Goal: Communication & Community: Answer question/provide support

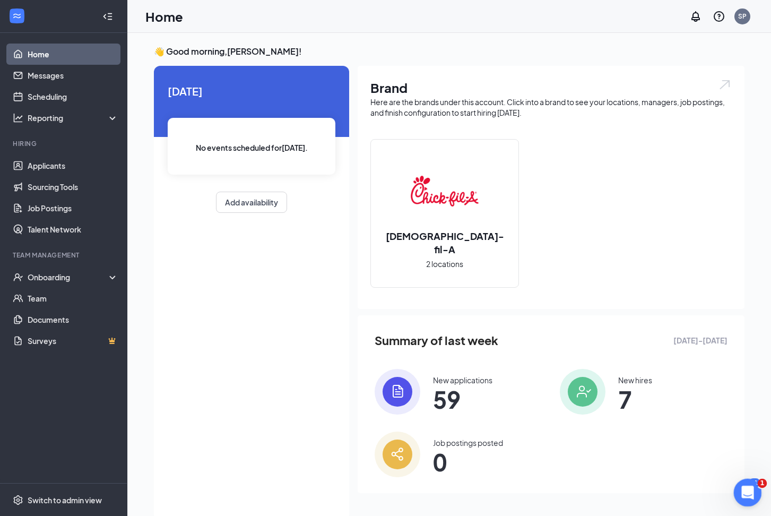
click at [746, 490] on icon "Open Intercom Messenger" at bounding box center [745, 491] width 7 height 8
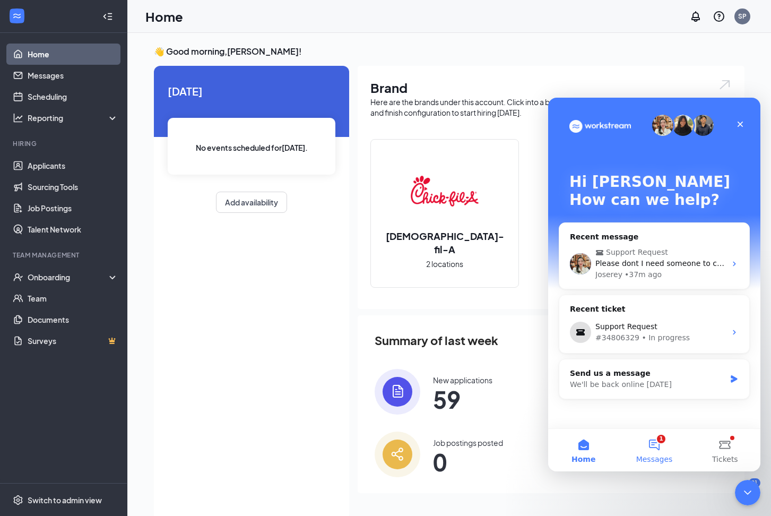
click at [657, 447] on button "1 Messages" at bounding box center [654, 450] width 71 height 42
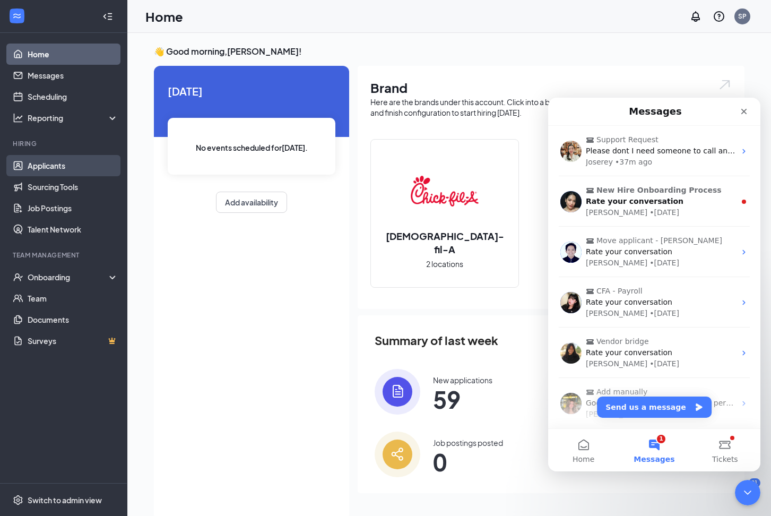
click at [57, 167] on link "Applicants" at bounding box center [73, 165] width 91 height 21
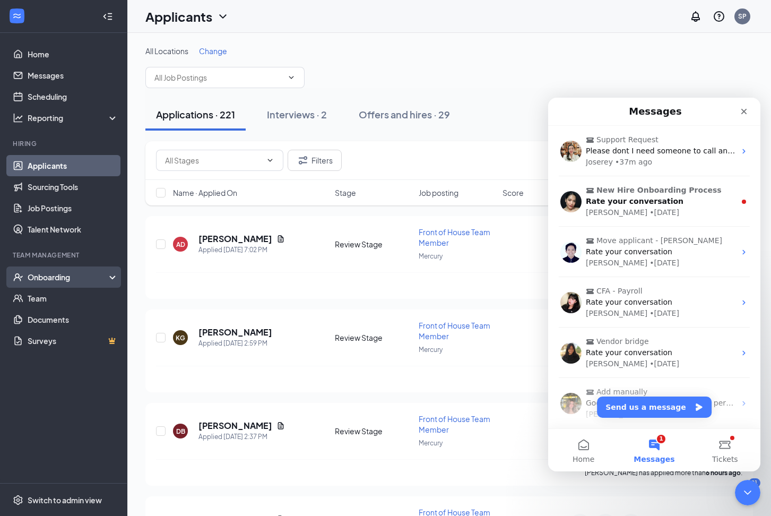
click at [65, 279] on div "Onboarding" at bounding box center [69, 277] width 82 height 11
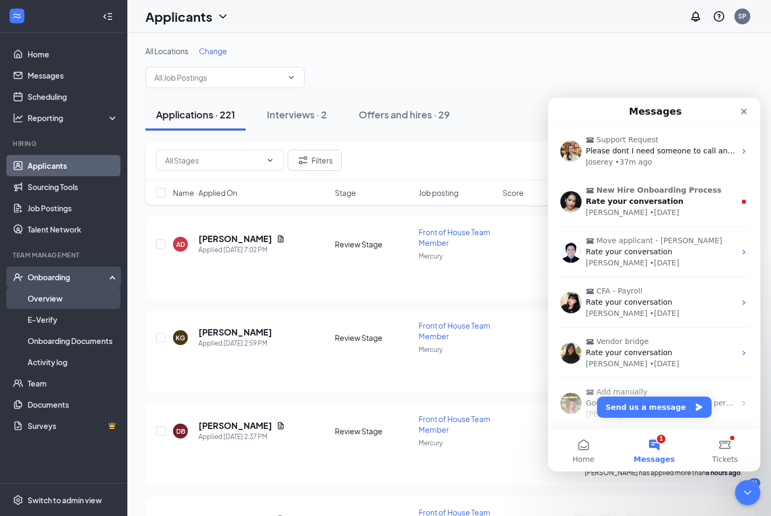
click at [63, 296] on link "Overview" at bounding box center [73, 298] width 91 height 21
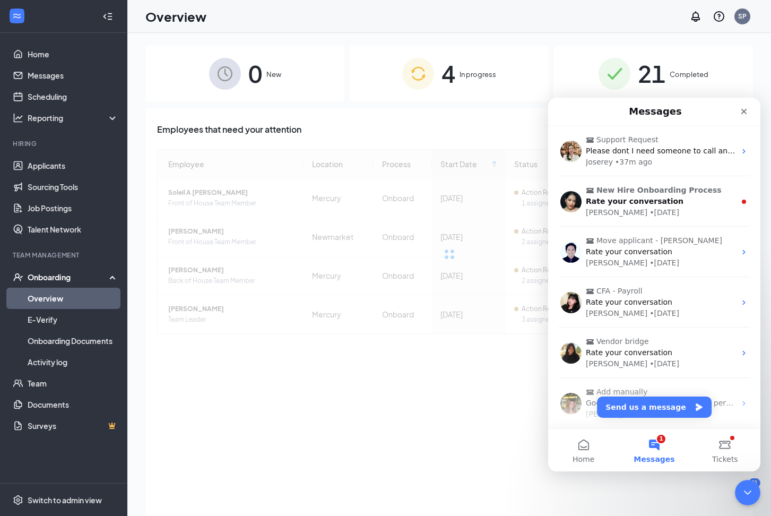
click at [464, 81] on div "4 In progress" at bounding box center [449, 74] width 199 height 56
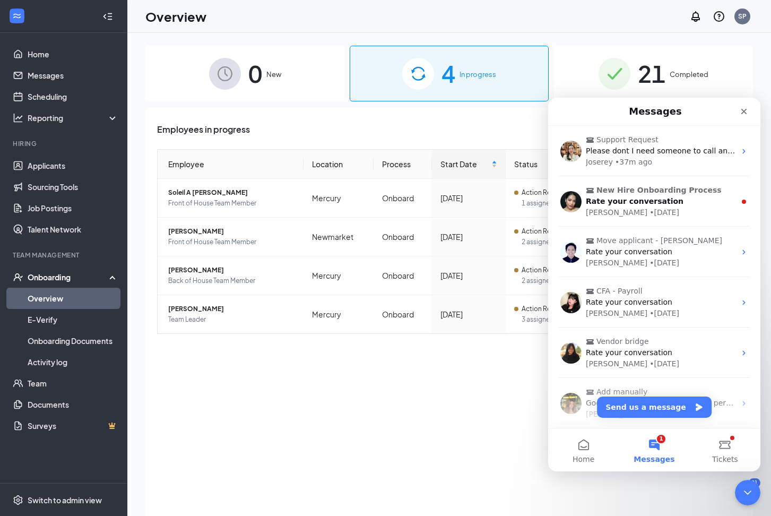
click at [327, 392] on div "Employees in progress Employee Location Process Start Date Status Actions Solei…" at bounding box center [448, 325] width 607 height 435
click at [743, 110] on icon "Close" at bounding box center [744, 112] width 6 height 6
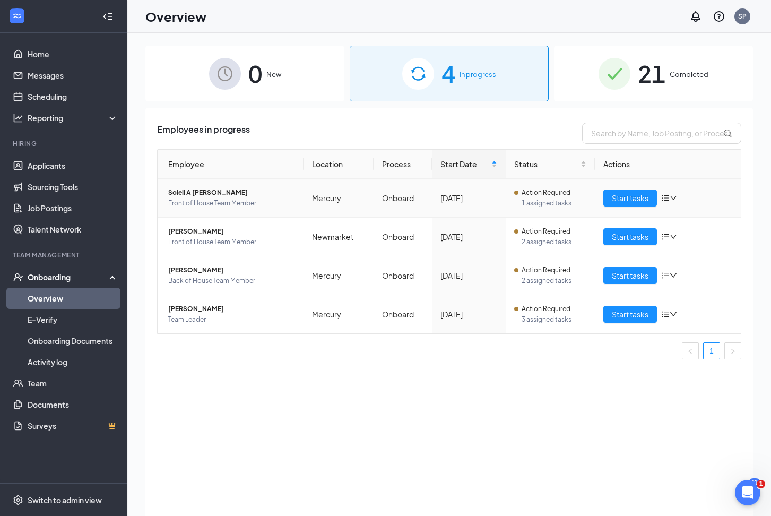
click at [209, 199] on span "Front of House Team Member" at bounding box center [231, 203] width 127 height 11
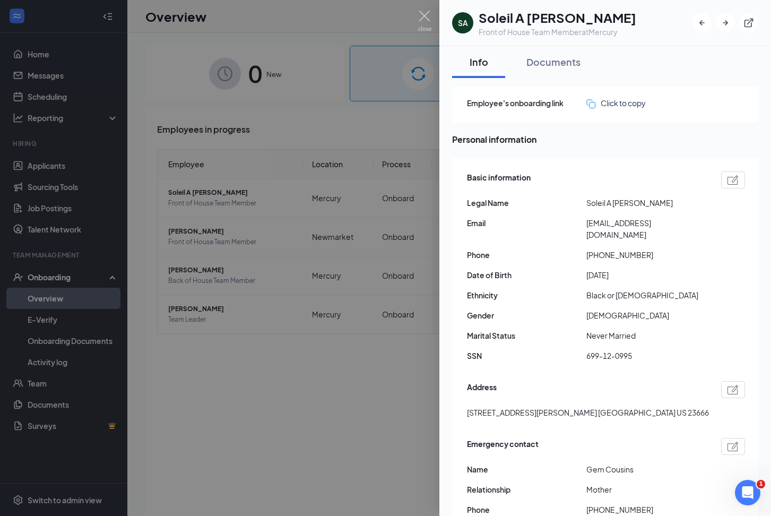
click at [207, 196] on div at bounding box center [385, 258] width 771 height 516
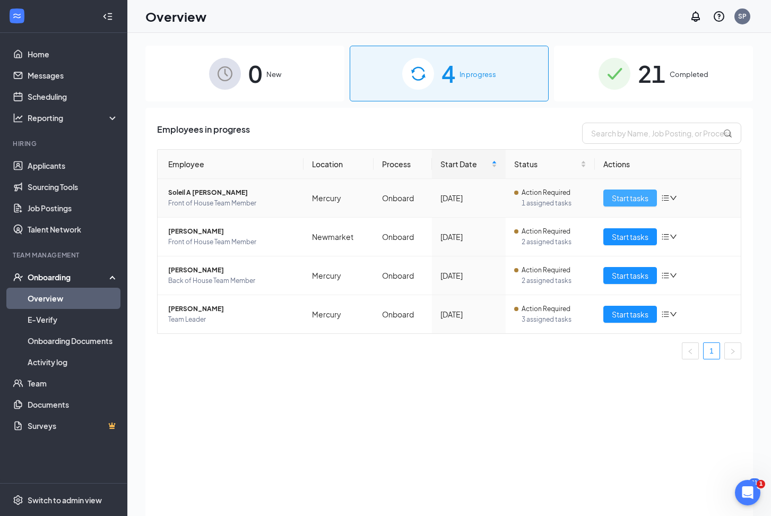
click at [631, 195] on span "Start tasks" at bounding box center [630, 198] width 37 height 12
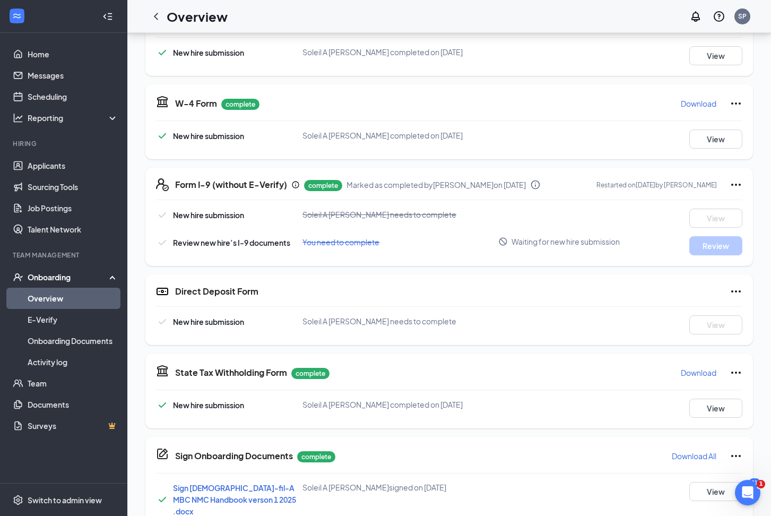
scroll to position [193, 0]
click at [315, 184] on p "complete" at bounding box center [323, 185] width 38 height 11
click at [354, 246] on span "You need to complete" at bounding box center [340, 242] width 77 height 10
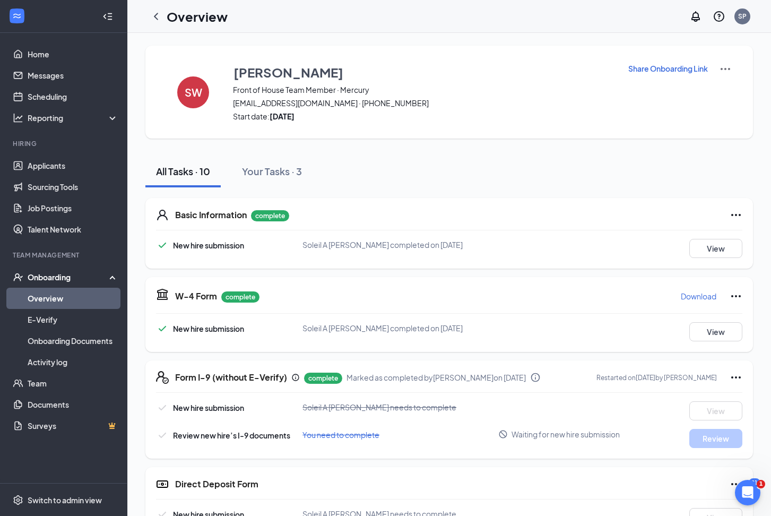
scroll to position [0, 0]
click at [51, 279] on div "Onboarding" at bounding box center [69, 277] width 82 height 11
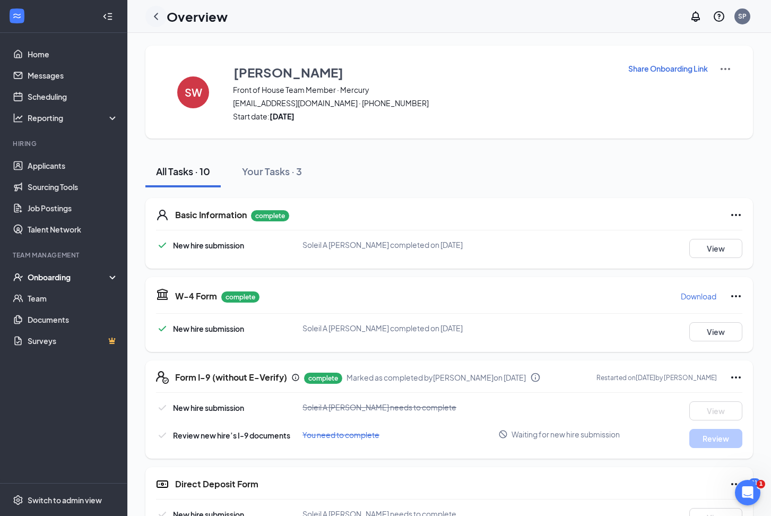
click at [162, 15] on icon "ChevronLeft" at bounding box center [156, 16] width 13 height 13
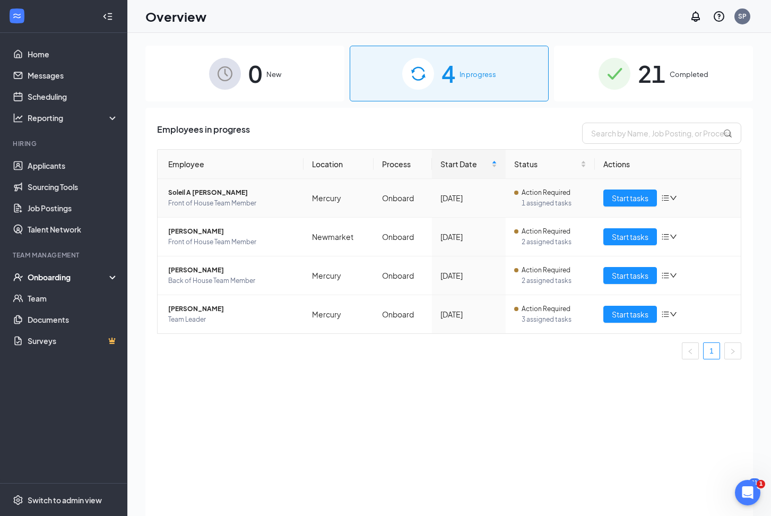
click at [669, 196] on icon "bars" at bounding box center [665, 198] width 8 height 8
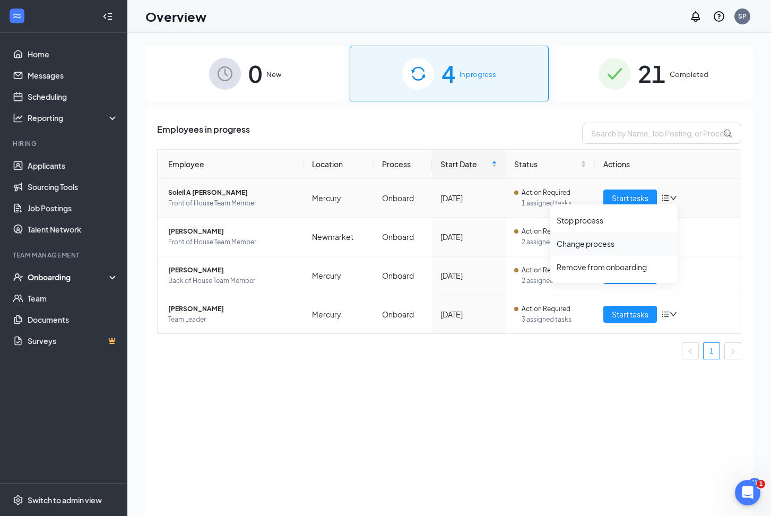
click at [608, 245] on div "Change process" at bounding box center [614, 243] width 115 height 11
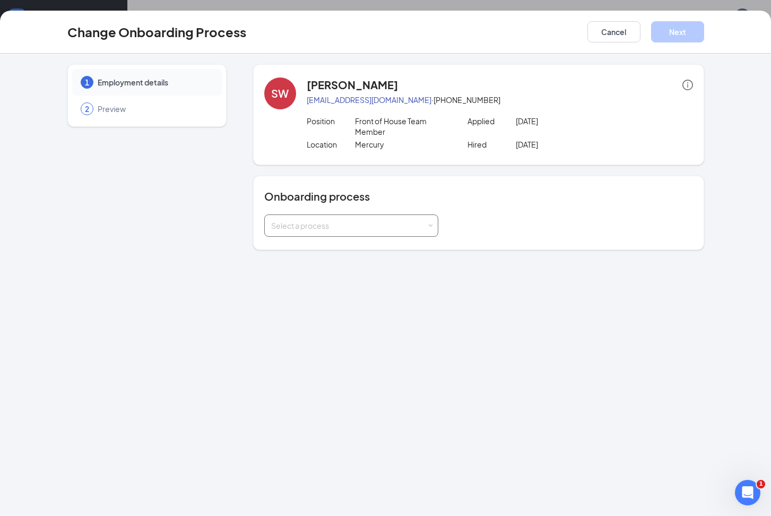
click at [427, 223] on div "Select a process" at bounding box center [351, 225] width 160 height 21
click at [427, 223] on input at bounding box center [351, 225] width 160 height 21
click at [116, 109] on span "Preview" at bounding box center [155, 108] width 114 height 11
click at [606, 105] on p "soleil051317@gmail.com · (757) 302-1631" at bounding box center [500, 99] width 386 height 11
click at [619, 31] on button "Cancel" at bounding box center [613, 31] width 53 height 21
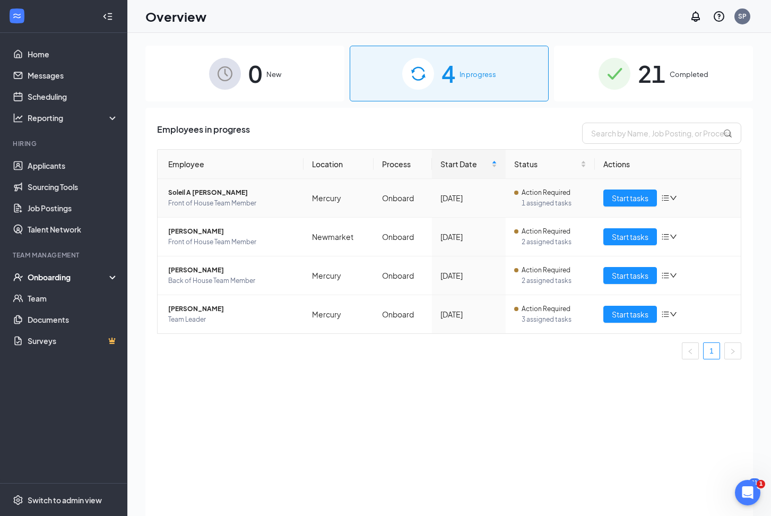
click at [675, 199] on icon "down" at bounding box center [673, 197] width 7 height 7
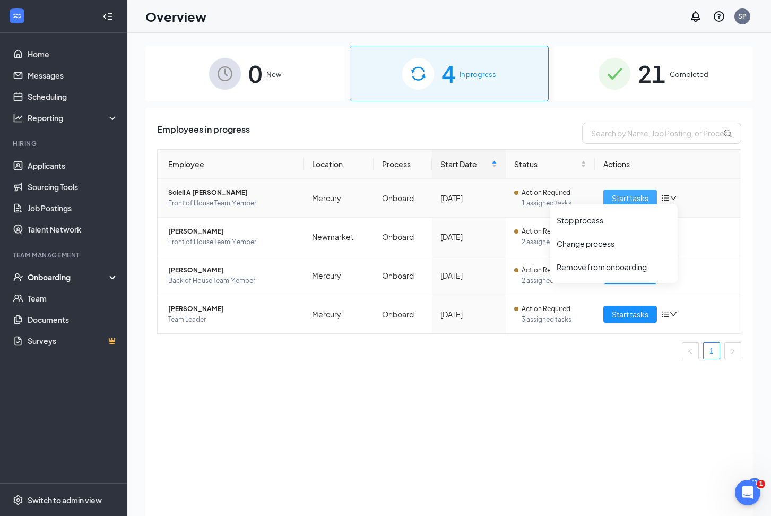
click at [638, 199] on span "Start tasks" at bounding box center [630, 198] width 37 height 12
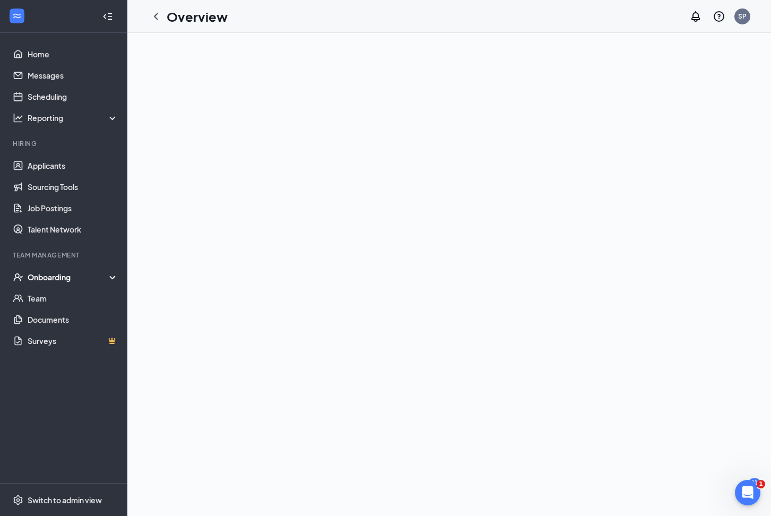
click at [56, 279] on div "Onboarding" at bounding box center [69, 277] width 82 height 11
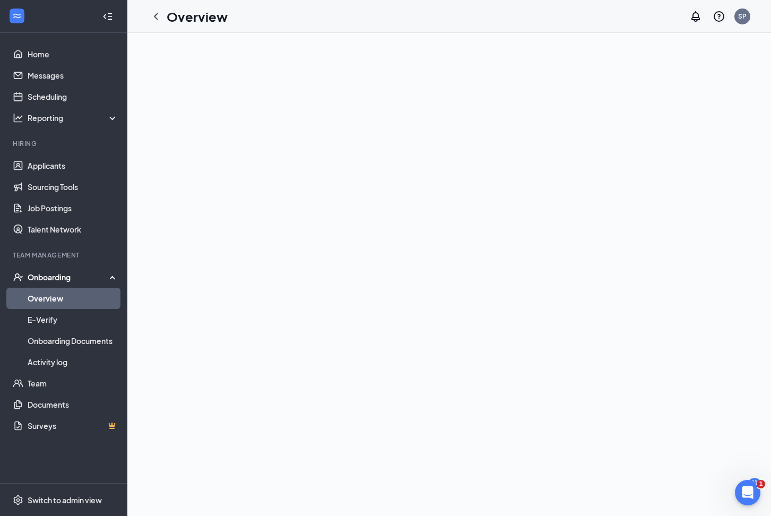
click at [56, 294] on link "Overview" at bounding box center [73, 298] width 91 height 21
click at [66, 166] on link "Applicants" at bounding box center [73, 165] width 91 height 21
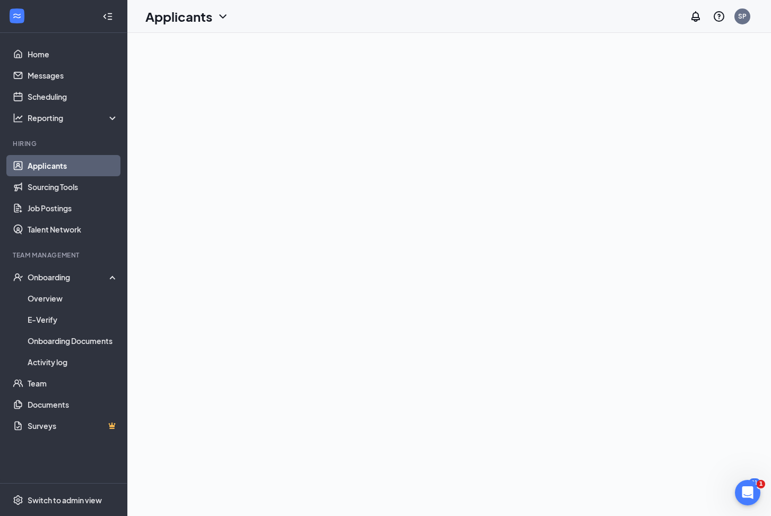
click at [219, 13] on icon "ChevronDown" at bounding box center [222, 16] width 13 height 13
click at [69, 161] on link "Applicants" at bounding box center [73, 165] width 91 height 21
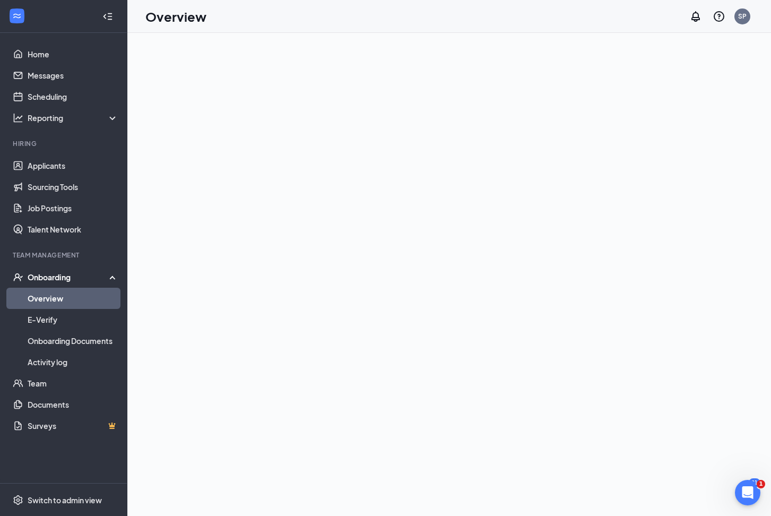
click at [59, 273] on div "Onboarding" at bounding box center [69, 277] width 82 height 11
click at [56, 277] on div "Onboarding" at bounding box center [69, 277] width 82 height 11
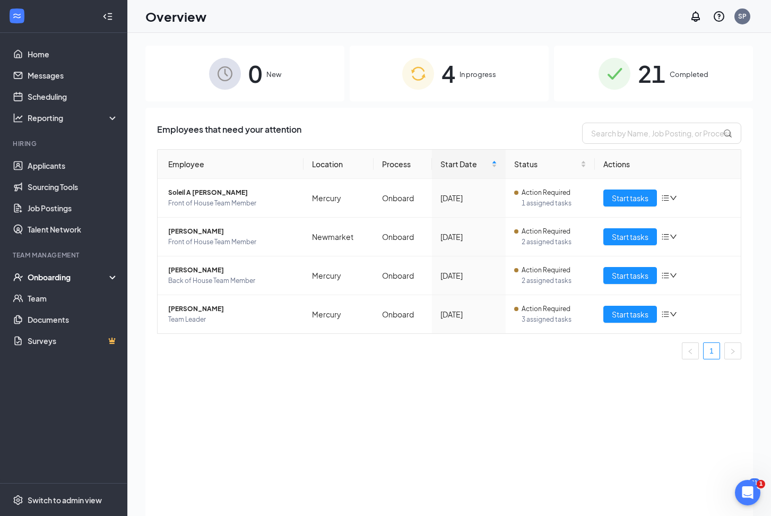
click at [655, 76] on span "21" at bounding box center [652, 73] width 28 height 37
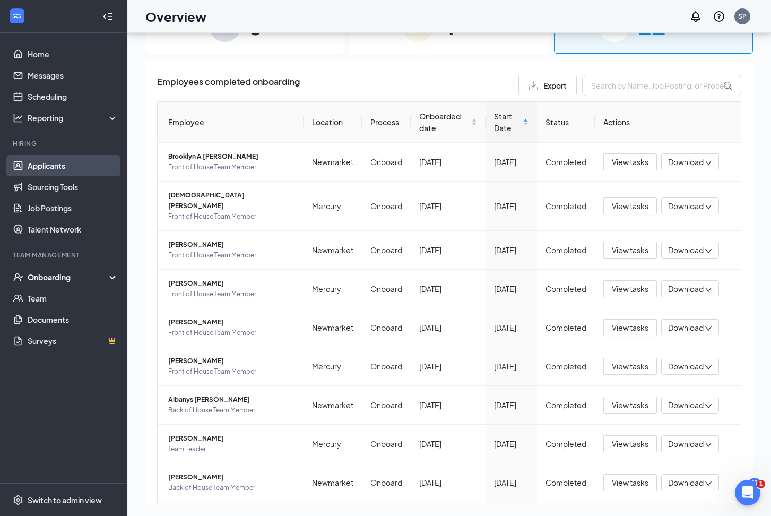
click at [47, 166] on link "Applicants" at bounding box center [73, 165] width 91 height 21
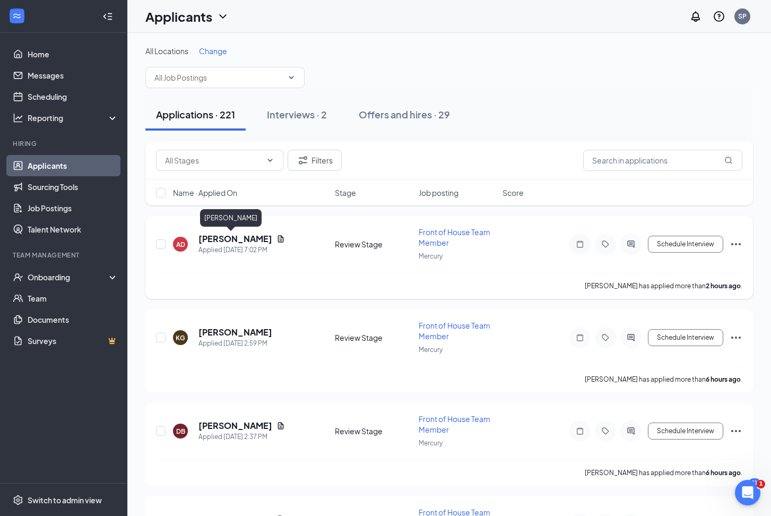
click at [224, 239] on h5 "[PERSON_NAME]" at bounding box center [235, 239] width 74 height 12
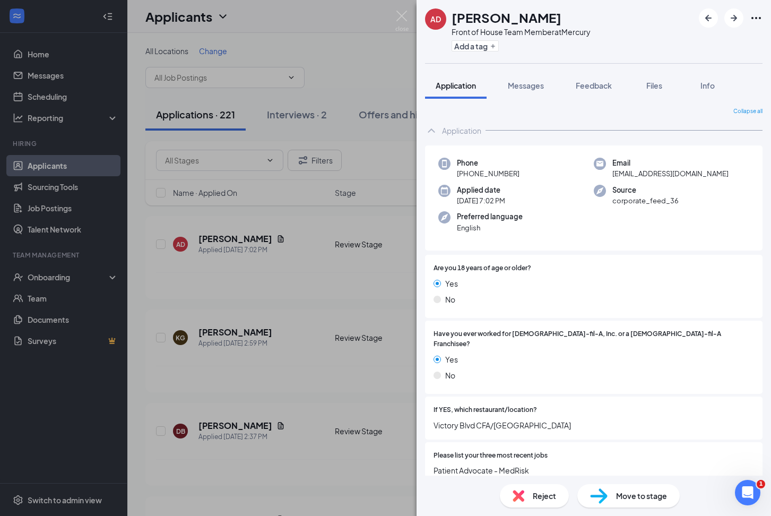
click at [277, 290] on div "AD [PERSON_NAME] Front of House Team Member at Mercury Add a tag Application Me…" at bounding box center [385, 258] width 771 height 516
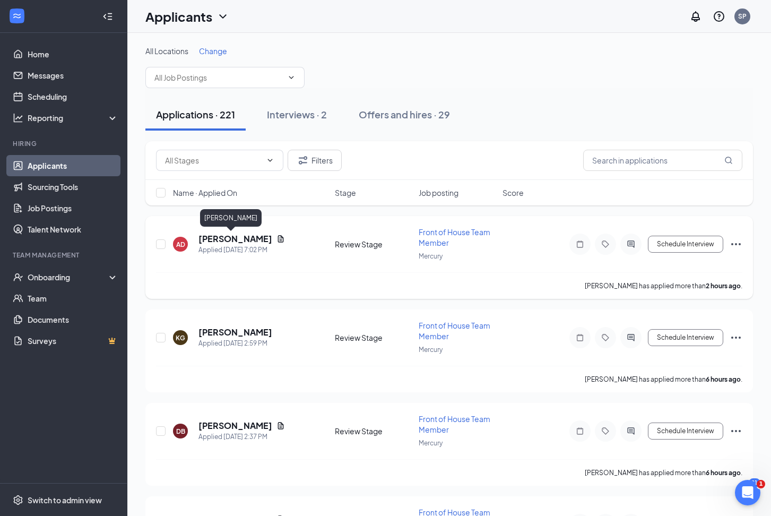
click at [232, 238] on h5 "[PERSON_NAME]" at bounding box center [235, 239] width 74 height 12
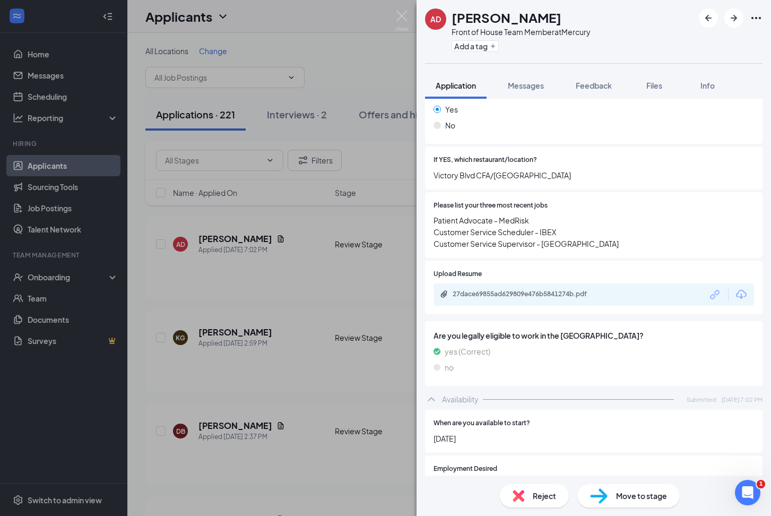
scroll to position [250, 0]
click at [502, 289] on div "27dace69855ad629809e476b5841274b.pdf" at bounding box center [527, 293] width 149 height 8
click at [532, 89] on span "Messages" at bounding box center [526, 86] width 36 height 10
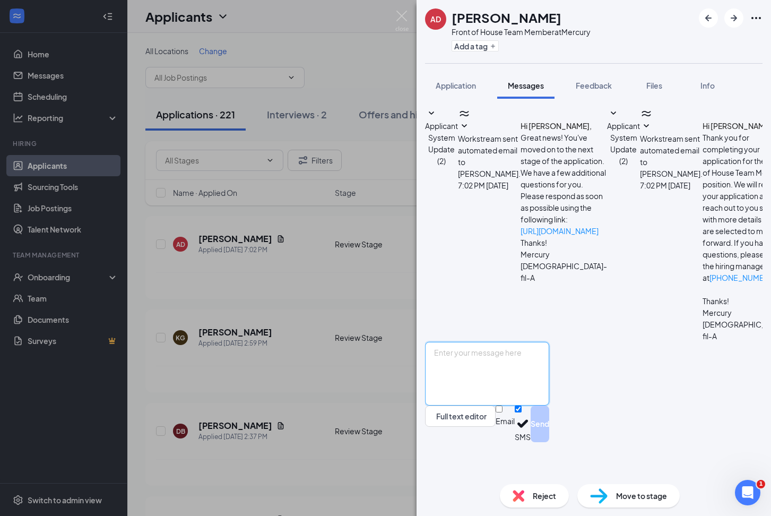
click at [510, 393] on textarea at bounding box center [487, 374] width 124 height 64
click at [549, 386] on textarea "Hello Ms [PERSON_NAME] this is [PERSON_NAME] with [DEMOGRAPHIC_DATA]-fil-A" at bounding box center [487, 374] width 124 height 64
click at [549, 390] on textarea "Hello Ms [PERSON_NAME] this is [PERSON_NAME] with [DEMOGRAPHIC_DATA]-Fil-A" at bounding box center [487, 374] width 124 height 64
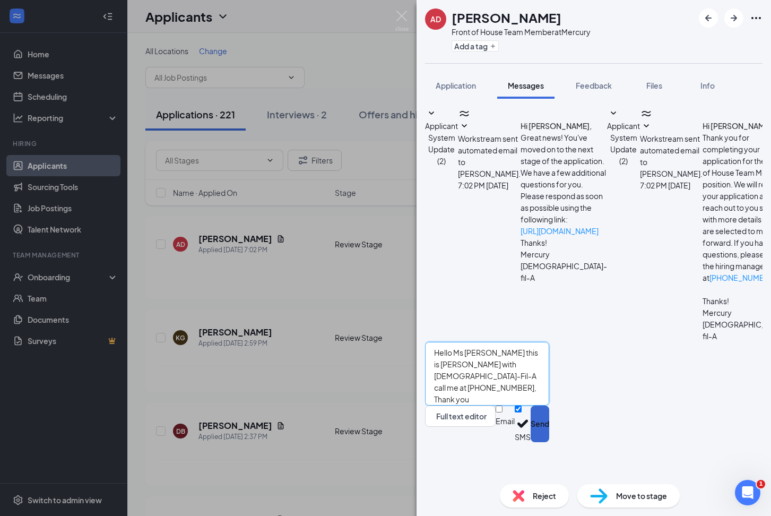
type textarea "Hello Ms [PERSON_NAME] this is [PERSON_NAME] with [DEMOGRAPHIC_DATA]-Fil-A call…"
click at [549, 442] on button "Send" at bounding box center [540, 423] width 19 height 37
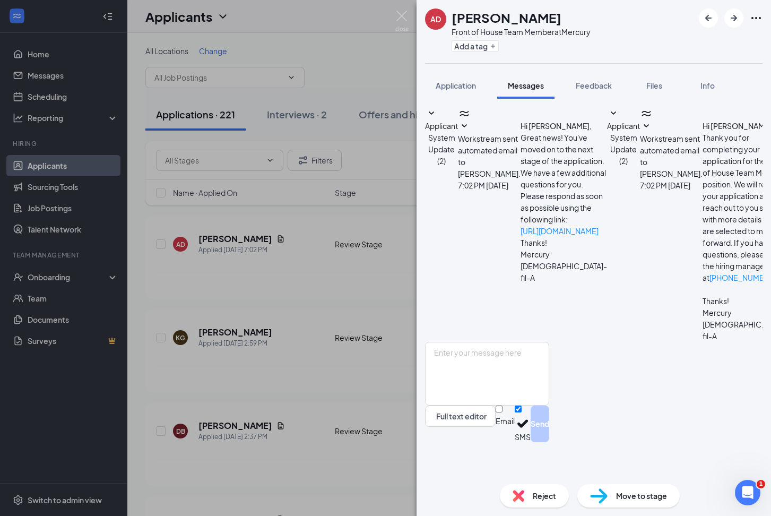
scroll to position [21, 0]
click at [215, 337] on div "AD [PERSON_NAME] Front of House Team Member at Mercury Add a tag Application Me…" at bounding box center [385, 258] width 771 height 516
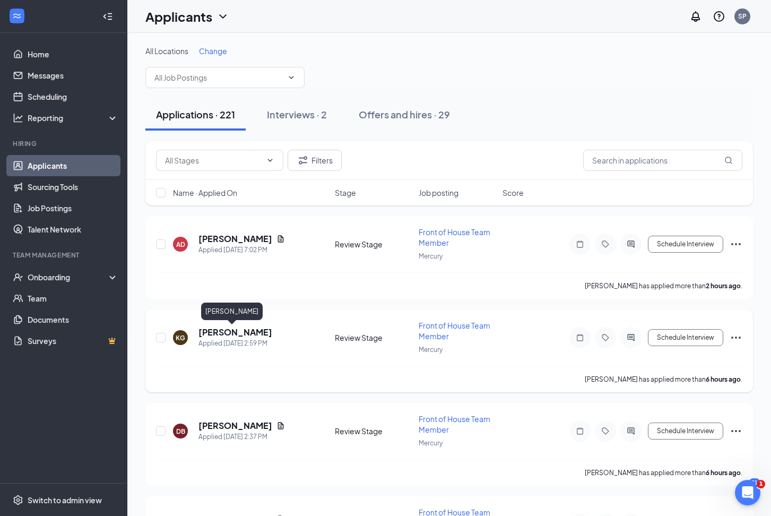
click at [215, 332] on h5 "[PERSON_NAME]" at bounding box center [235, 332] width 74 height 12
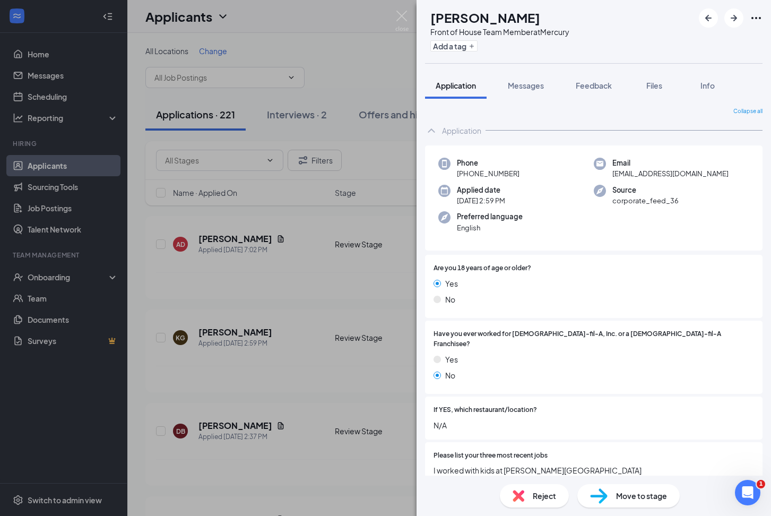
click at [285, 327] on div "KG [PERSON_NAME] Front of House Team Member at Mercury Add a tag Application Me…" at bounding box center [385, 258] width 771 height 516
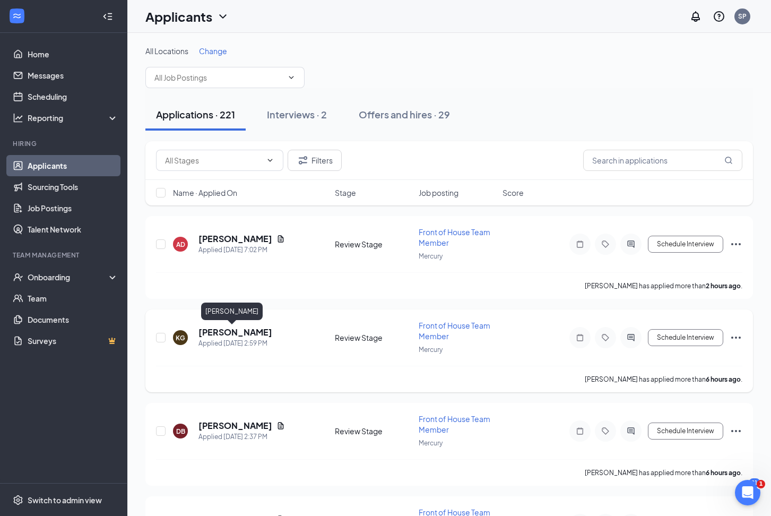
click at [246, 333] on h5 "[PERSON_NAME]" at bounding box center [235, 332] width 74 height 12
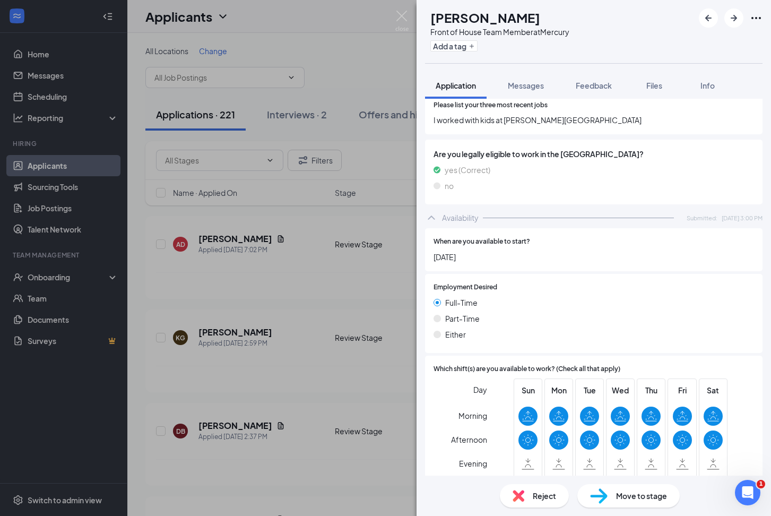
scroll to position [353, 0]
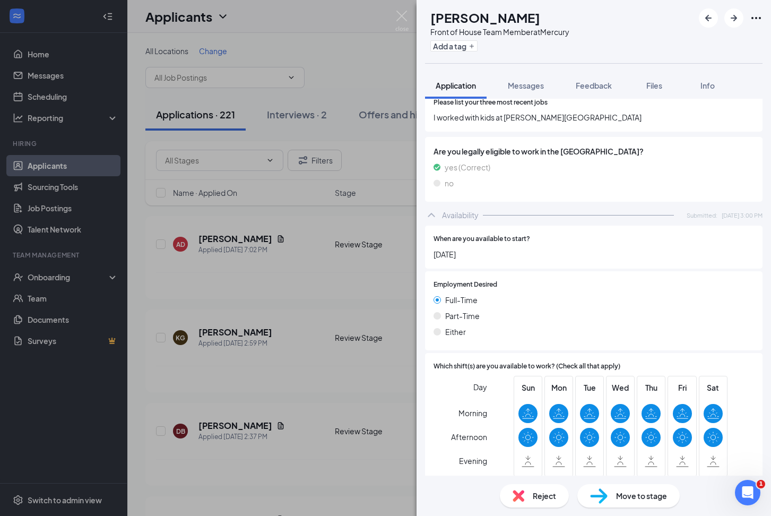
click at [280, 248] on div "KG [PERSON_NAME] Front of House Team Member at Mercury Add a tag Application Me…" at bounding box center [385, 258] width 771 height 516
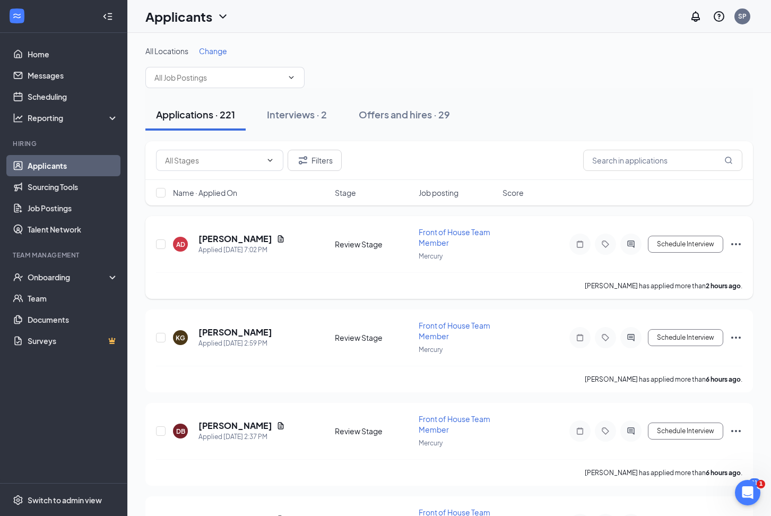
click at [315, 241] on div "AD [PERSON_NAME] Applied [DATE] 7:02 PM" at bounding box center [250, 244] width 155 height 22
click at [459, 237] on div "Front of House Team Member" at bounding box center [457, 237] width 77 height 21
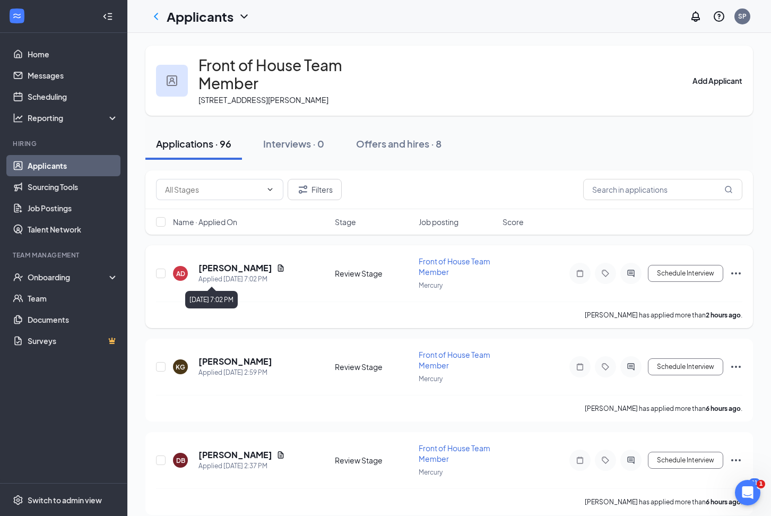
click at [213, 271] on h5 "[PERSON_NAME]" at bounding box center [235, 268] width 74 height 12
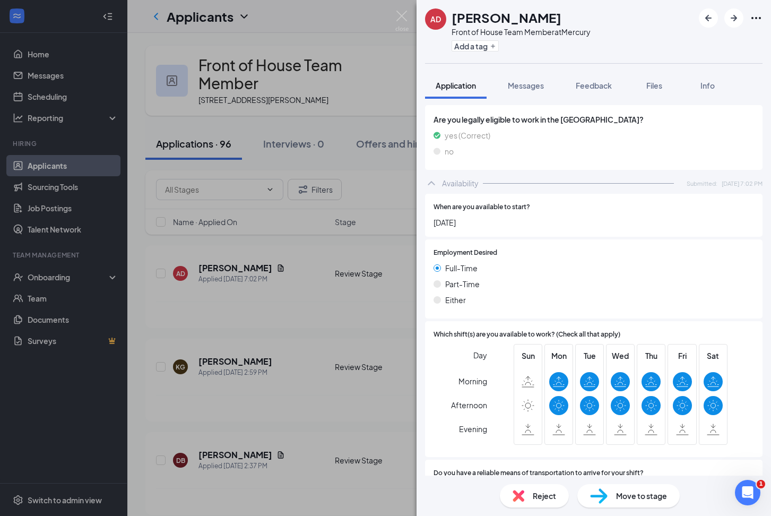
scroll to position [467, 0]
click at [320, 299] on div "AD [PERSON_NAME] Front of House Team Member at Mercury Add a tag Application Me…" at bounding box center [385, 258] width 771 height 516
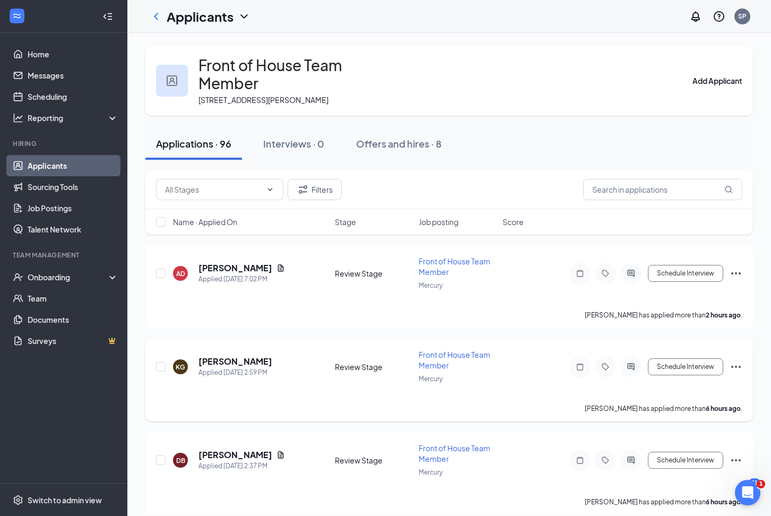
click at [336, 371] on div "Review Stage" at bounding box center [373, 366] width 77 height 11
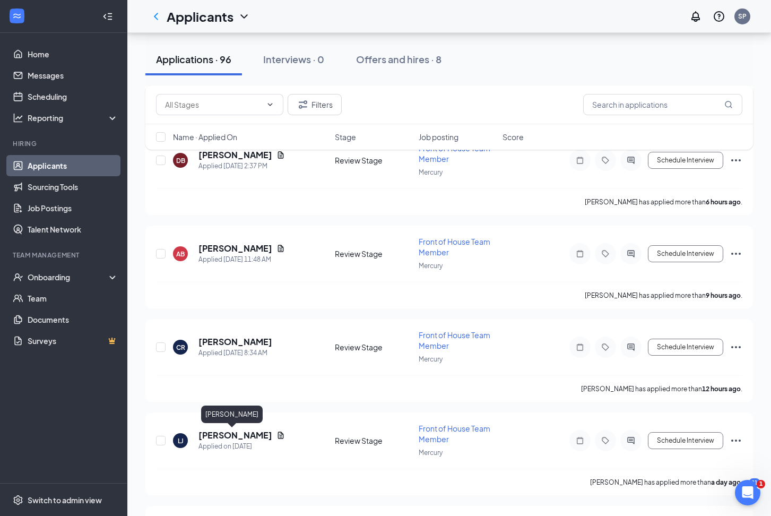
scroll to position [294, 0]
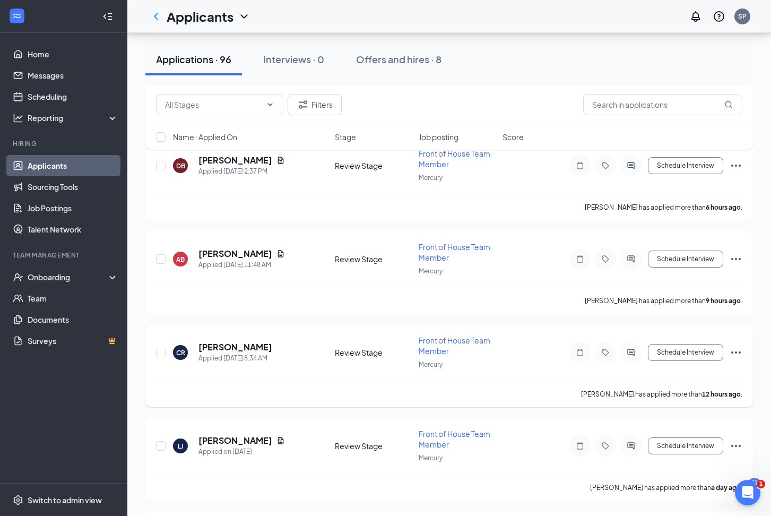
click at [240, 341] on div "CR [PERSON_NAME] Applied [DATE] 8:34 AM Review Stage Front of House Team Member…" at bounding box center [449, 358] width 586 height 46
click at [240, 348] on h5 "[PERSON_NAME]" at bounding box center [235, 347] width 74 height 12
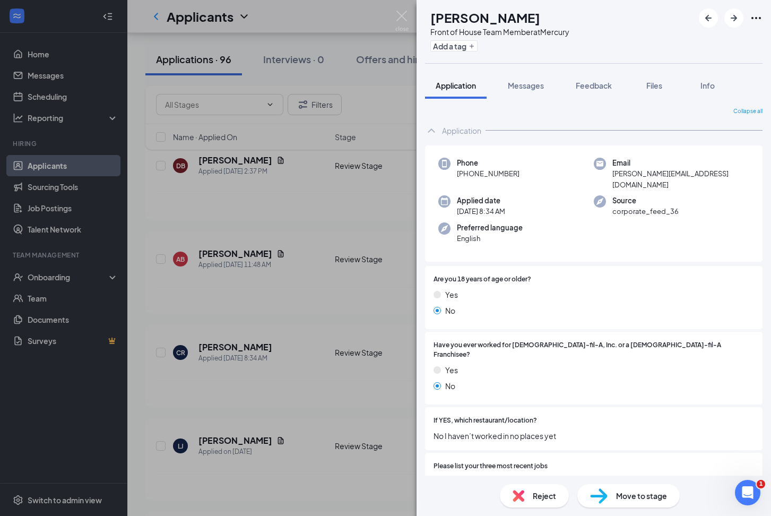
click at [233, 447] on div "CR [PERSON_NAME] Front of House Team Member at Mercury Add a tag Application Me…" at bounding box center [385, 258] width 771 height 516
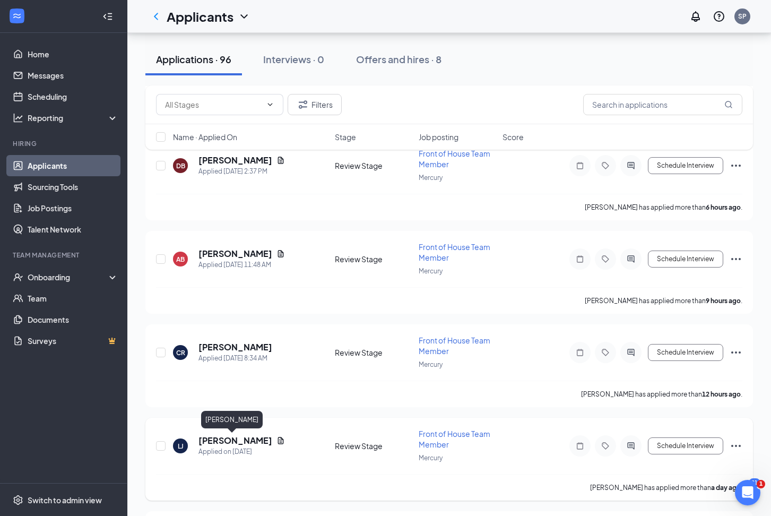
click at [234, 441] on h5 "[PERSON_NAME]" at bounding box center [235, 441] width 74 height 12
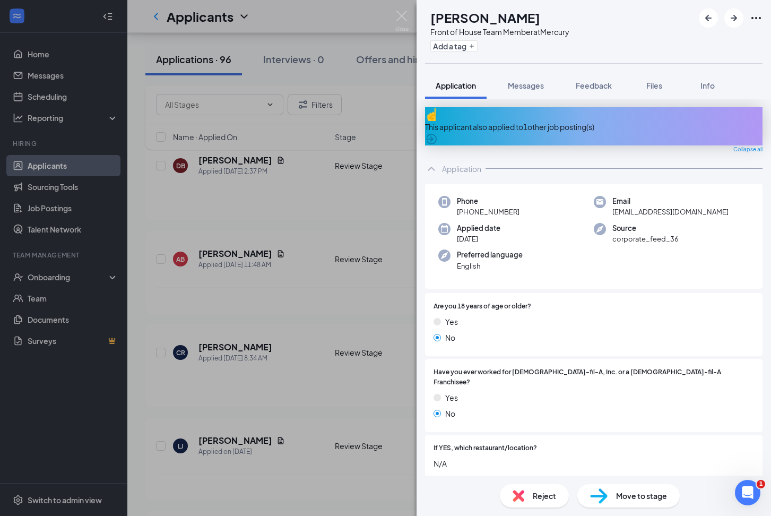
click at [254, 461] on div "[PERSON_NAME] [PERSON_NAME] Front of House Team Member at Mercury Add a tag App…" at bounding box center [385, 258] width 771 height 516
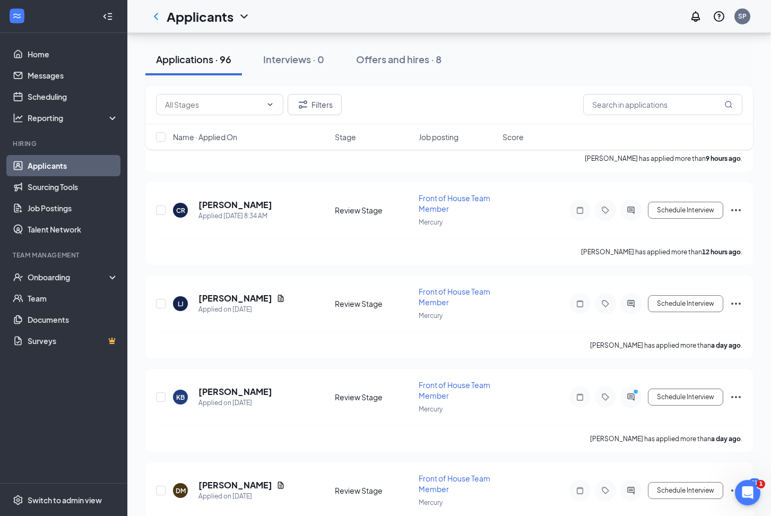
scroll to position [459, 0]
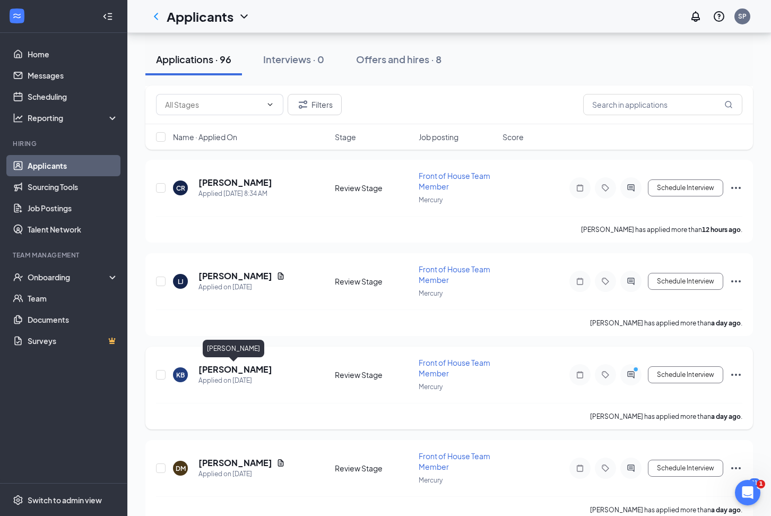
click at [241, 371] on h5 "[PERSON_NAME]" at bounding box center [235, 369] width 74 height 12
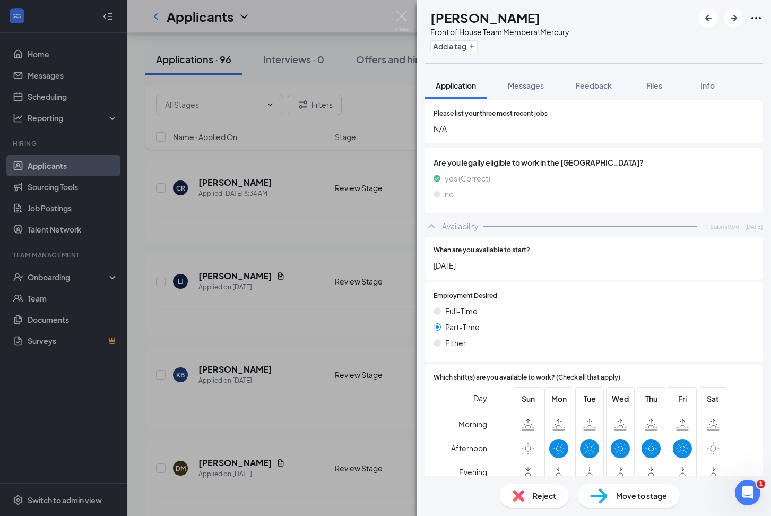
scroll to position [344, 0]
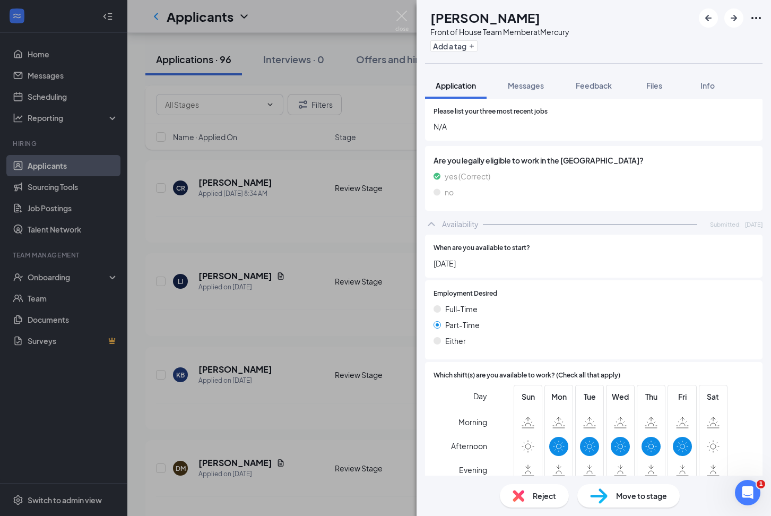
click at [265, 421] on div "KB [PERSON_NAME] Front of House Team Member at Mercury Add a tag Application Me…" at bounding box center [385, 258] width 771 height 516
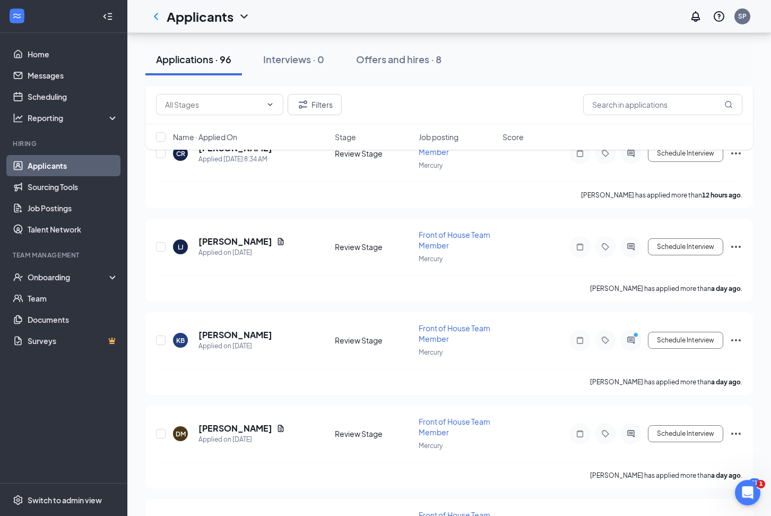
scroll to position [507, 0]
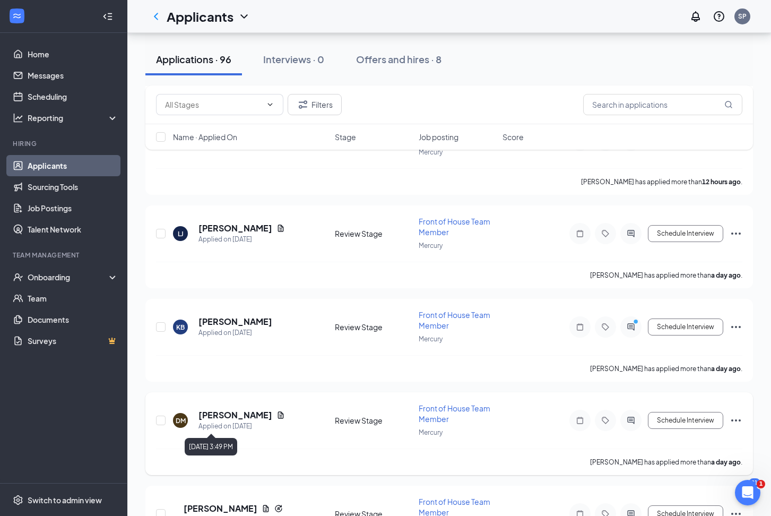
click at [276, 418] on icon "Document" at bounding box center [280, 415] width 8 height 8
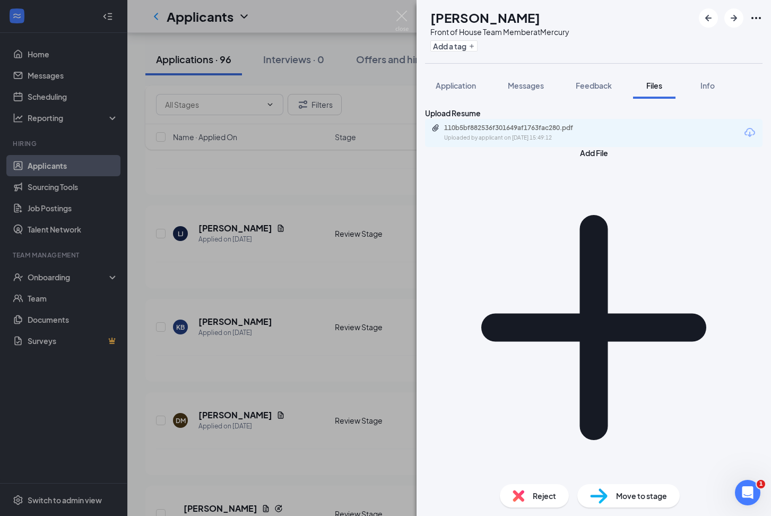
click at [241, 337] on div "[PERSON_NAME] Front of House Team Member at Mercury Add a tag Application Messa…" at bounding box center [385, 258] width 771 height 516
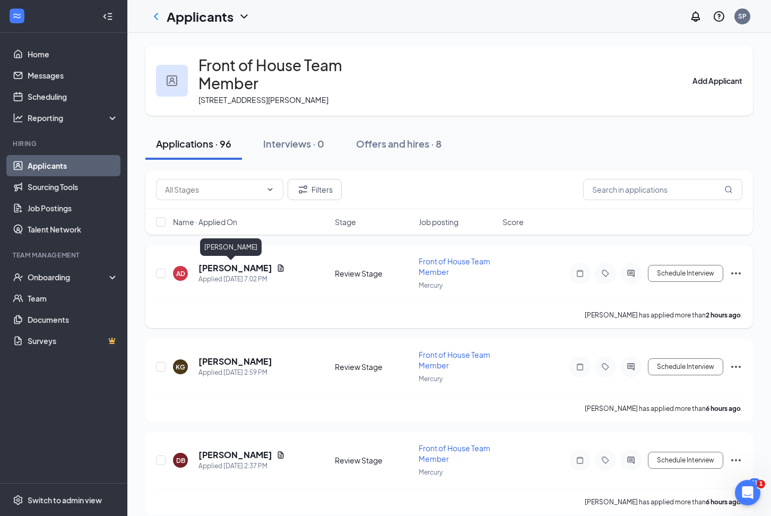
click at [229, 272] on h5 "[PERSON_NAME]" at bounding box center [235, 268] width 74 height 12
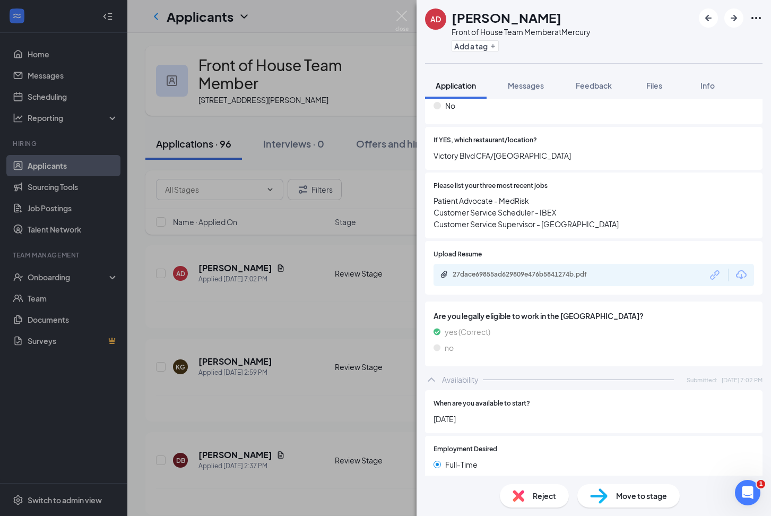
scroll to position [271, 0]
click at [493, 269] on div "27dace69855ad629809e476b5841274b.pdf" at bounding box center [527, 273] width 149 height 8
